Goal: Task Accomplishment & Management: Manage account settings

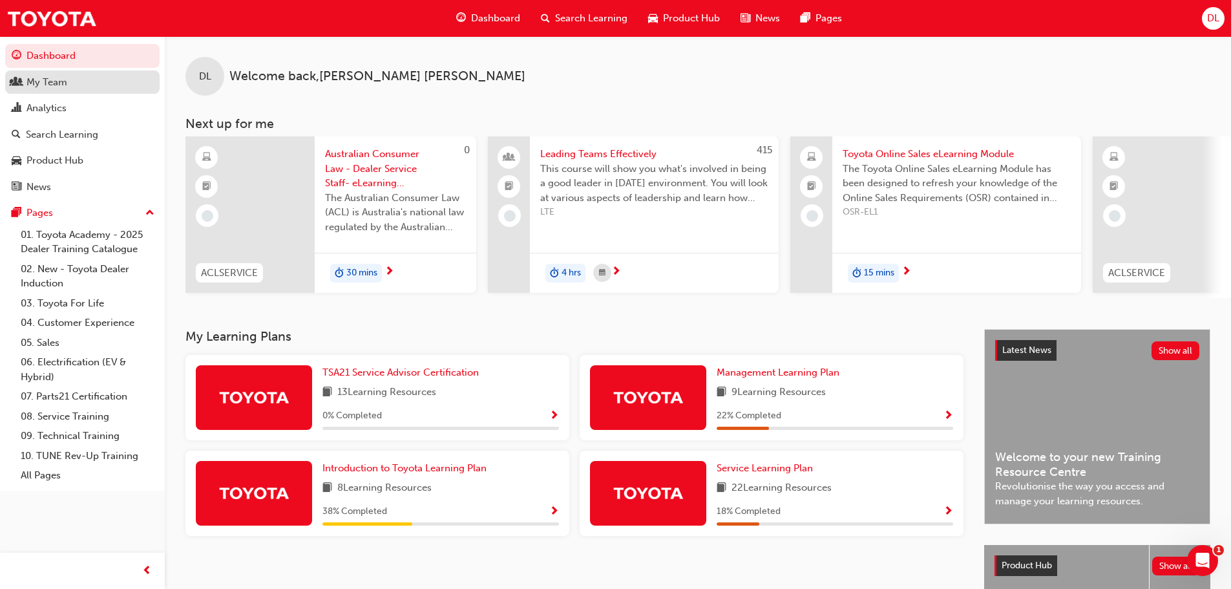
click at [42, 85] on div "My Team" at bounding box center [46, 82] width 41 height 15
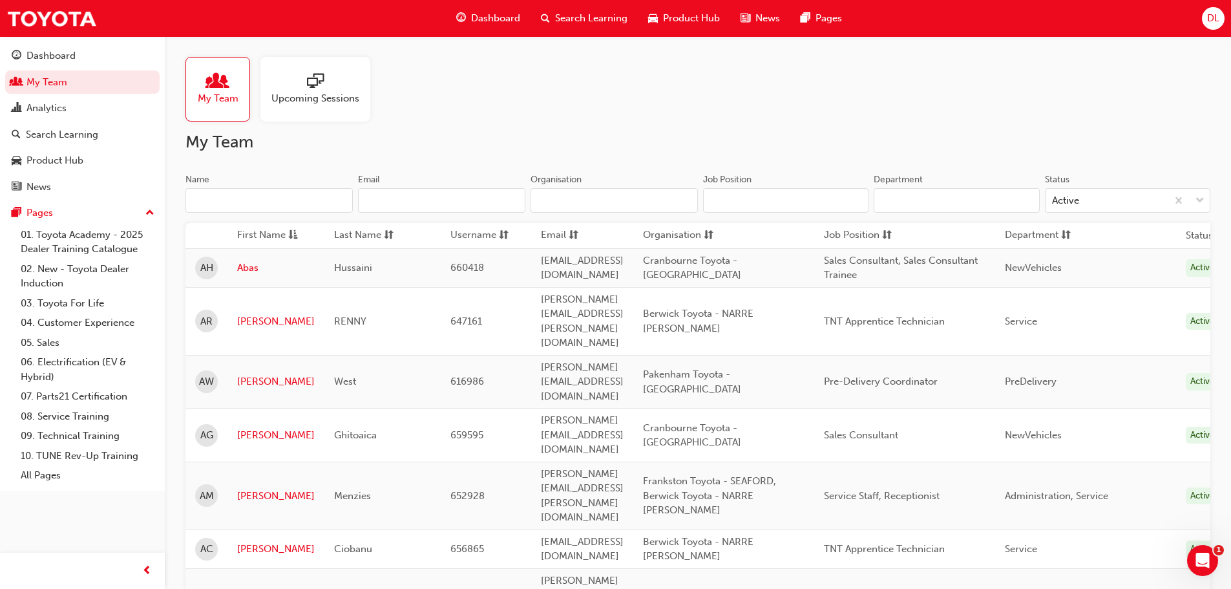
click at [282, 199] on input "Name" at bounding box center [268, 200] width 167 height 25
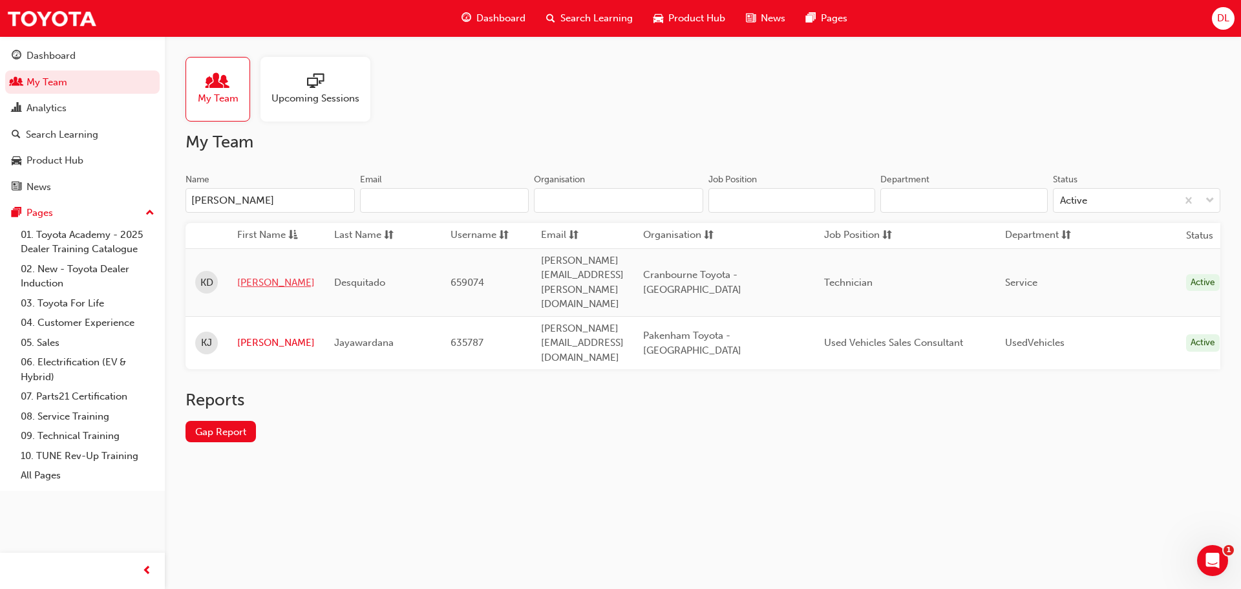
type input "[PERSON_NAME]"
click at [248, 275] on link "[PERSON_NAME]" at bounding box center [276, 282] width 78 height 15
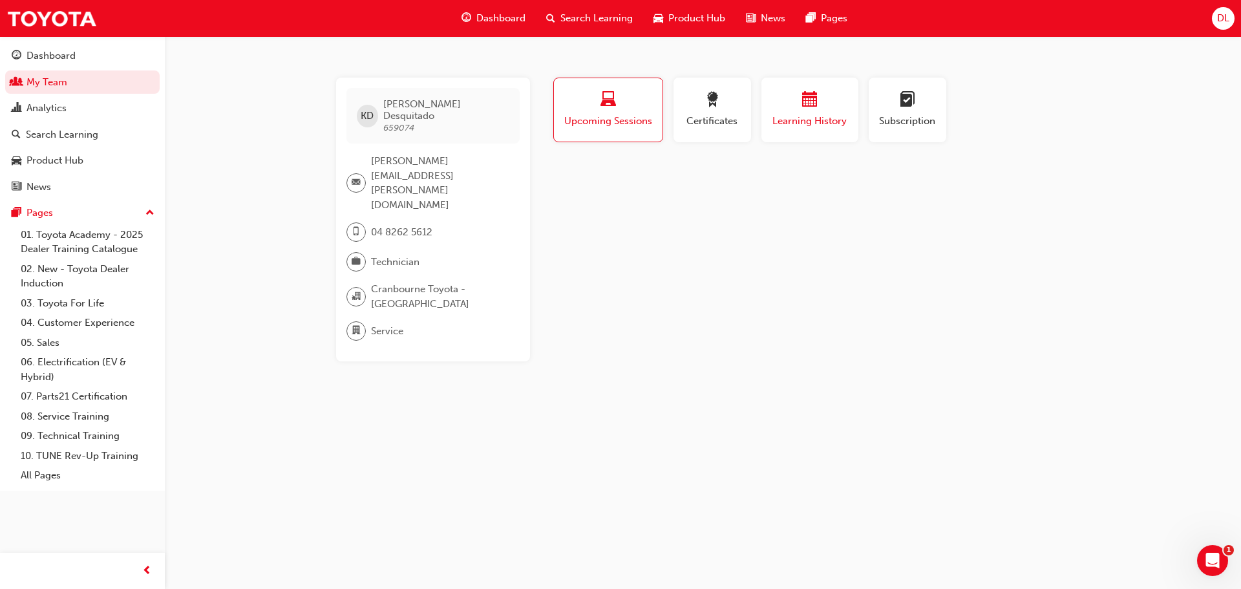
click at [806, 113] on div "Learning History" at bounding box center [810, 110] width 78 height 37
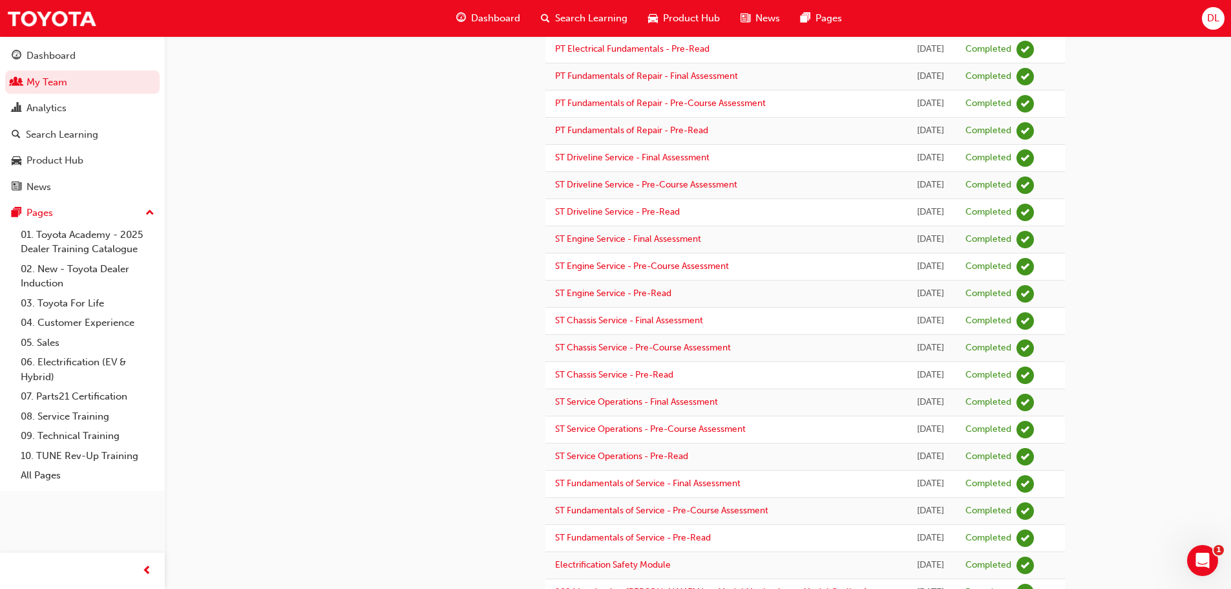
scroll to position [529, 0]
